Goal: Transaction & Acquisition: Purchase product/service

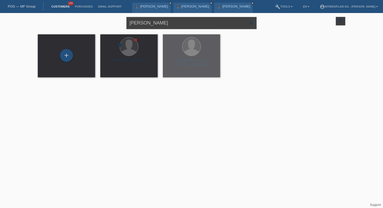
click at [166, 24] on input "[PERSON_NAME]" at bounding box center [191, 23] width 130 height 12
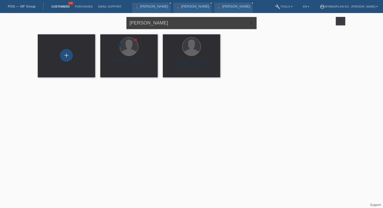
click at [166, 24] on input "[PERSON_NAME]" at bounding box center [191, 23] width 130 height 12
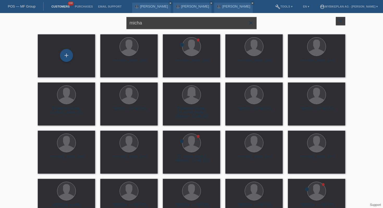
click at [169, 23] on input "micha" at bounding box center [191, 23] width 130 height 12
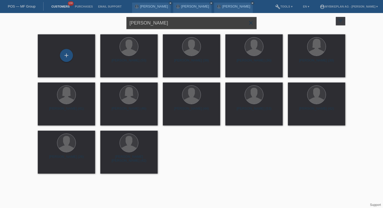
type input "[PERSON_NAME]"
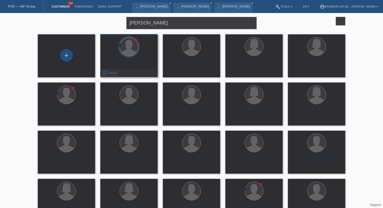
click at [113, 72] on span "Show" at bounding box center [112, 73] width 9 height 4
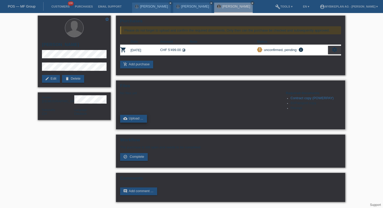
click at [145, 121] on link "cloud_upload Upload ..." at bounding box center [133, 119] width 27 height 8
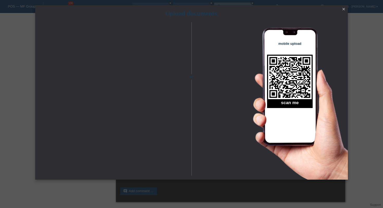
click at [344, 8] on icon "close" at bounding box center [344, 9] width 4 height 4
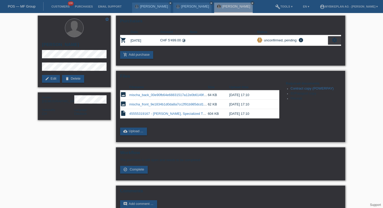
click at [170, 105] on link "mischa_front_9e1834b1d0da8a7cc2f91b985dcd104d.jpeg" at bounding box center [172, 104] width 87 height 4
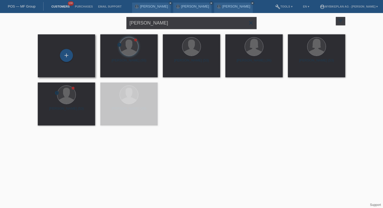
click at [60, 52] on div "+" at bounding box center [66, 56] width 49 height 14
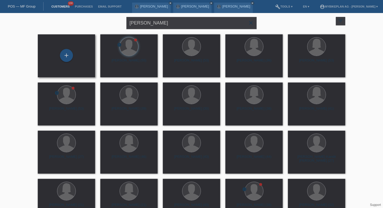
click at [77, 57] on div "+" at bounding box center [66, 56] width 49 height 14
click at [69, 54] on div "+" at bounding box center [66, 55] width 13 height 13
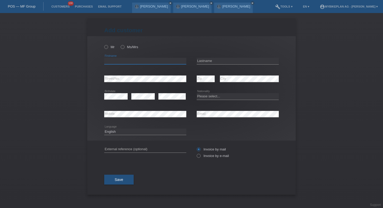
click at [133, 61] on input "text" at bounding box center [145, 61] width 82 height 7
type input "[PERSON_NAME]"
click at [14, 7] on link "POS — MF Group" at bounding box center [22, 6] width 28 height 4
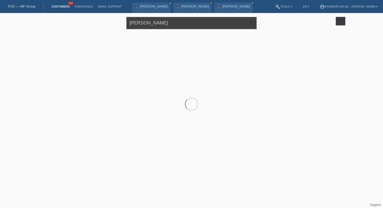
click at [148, 24] on input "[PERSON_NAME]" at bounding box center [191, 23] width 130 height 12
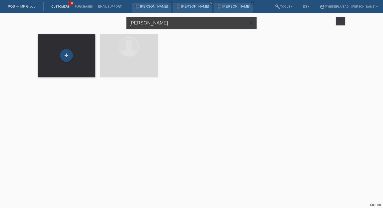
click at [148, 24] on input "[PERSON_NAME]" at bounding box center [191, 23] width 130 height 12
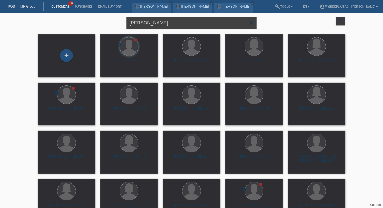
type input "[PERSON_NAME]"
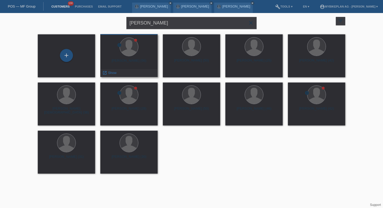
click at [119, 70] on div "launch Show" at bounding box center [129, 73] width 57 height 8
click at [112, 71] on span "Show" at bounding box center [112, 73] width 9 height 4
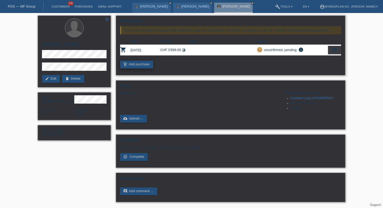
click at [133, 66] on link "add_shopping_cart Add purchase" at bounding box center [136, 65] width 33 height 8
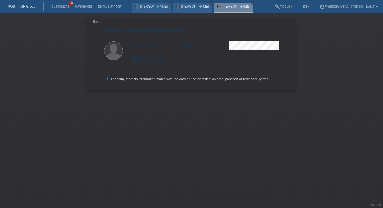
click at [132, 78] on label "I confirm, that this information match with the data on the identification card…" at bounding box center [186, 79] width 165 height 4
click at [108, 78] on input "I confirm, that this information match with the data on the identification card…" at bounding box center [105, 78] width 3 height 3
checkbox input "true"
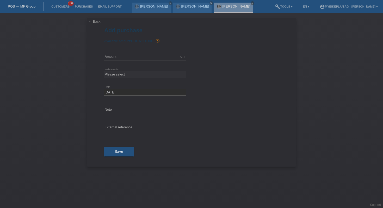
click at [93, 24] on div "← Back Add purchase Available amount: CHF 6'500.00 history_toggle_off error" at bounding box center [191, 92] width 209 height 149
click at [89, 21] on link "← Back" at bounding box center [95, 22] width 12 height 4
